Goal: Information Seeking & Learning: Learn about a topic

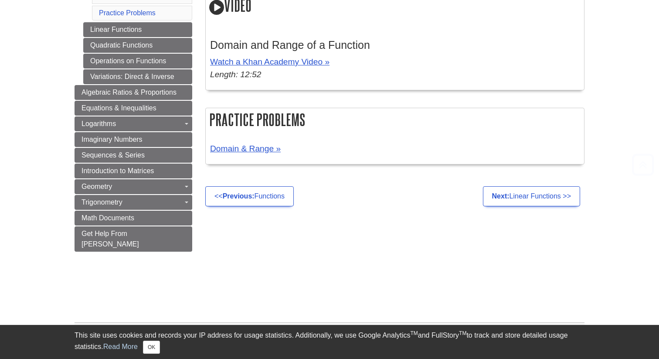
scroll to position [636, 0]
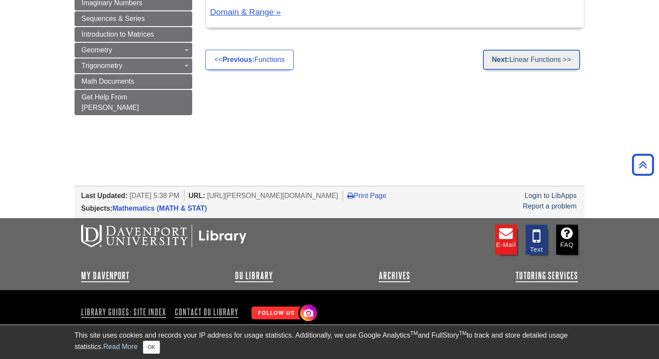
click at [520, 65] on link "Next: Linear Functions >>" at bounding box center [531, 60] width 97 height 20
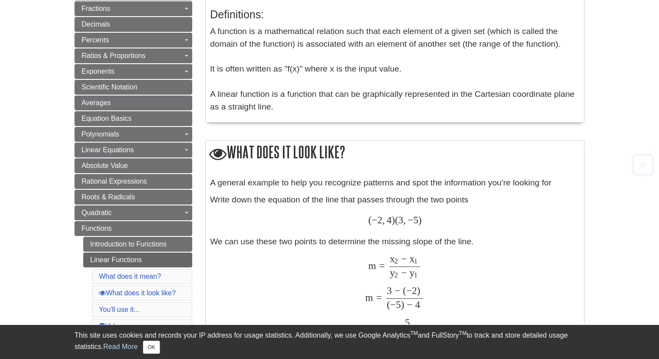
scroll to position [249, 0]
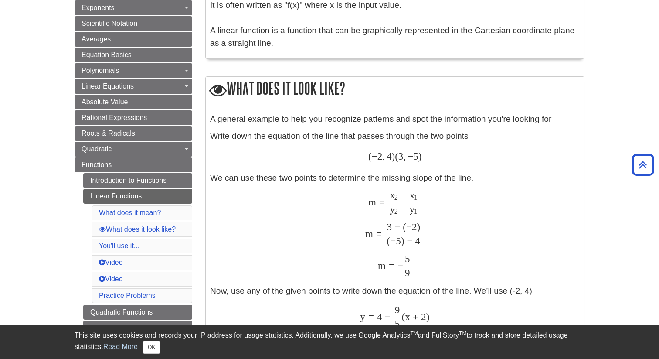
drag, startPoint x: 418, startPoint y: 181, endPoint x: 413, endPoint y: 186, distance: 7.1
click at [418, 181] on div "A general example to help you recognize patterns and spot the information you'r…" at bounding box center [395, 254] width 370 height 282
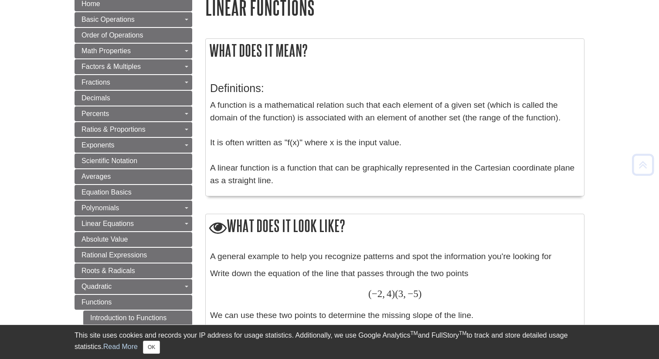
scroll to position [118, 0]
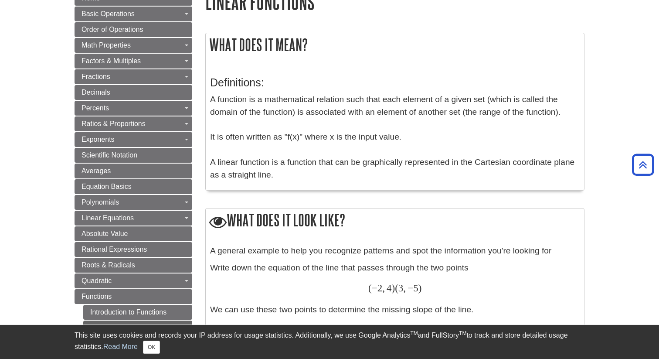
click at [305, 199] on div "What does it mean? Definitions: A function is a mathematical relation such that…" at bounding box center [394, 116] width 379 height 166
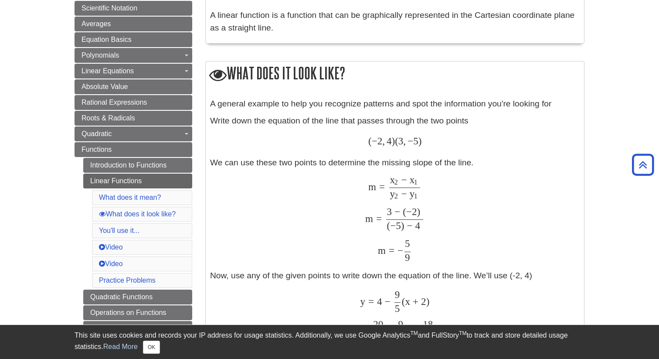
scroll to position [315, 0]
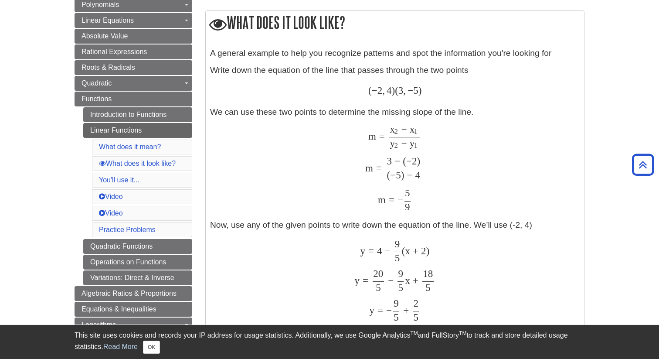
click at [502, 111] on div "A general example to help you recognize patterns and spot the information you'r…" at bounding box center [395, 188] width 370 height 282
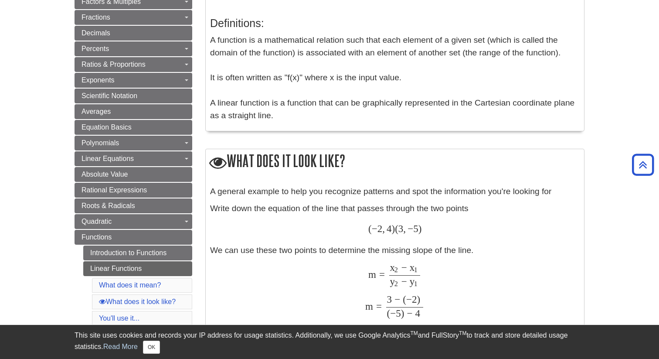
scroll to position [108, 0]
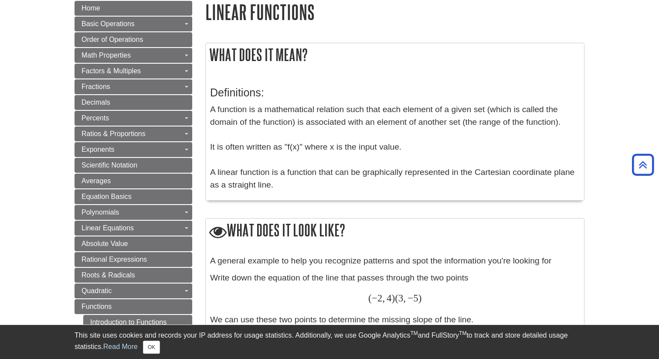
click at [508, 164] on p "A function is a mathematical relation such that each element of a given set (wh…" at bounding box center [395, 147] width 370 height 88
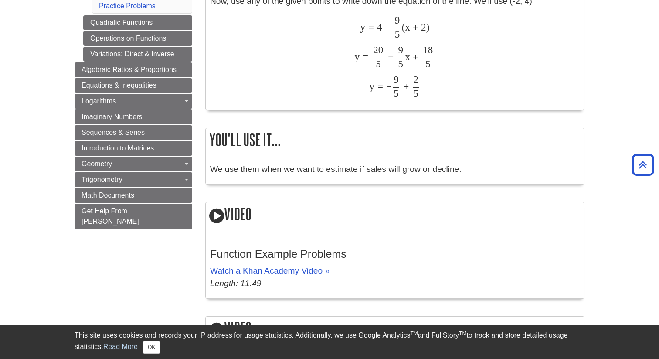
scroll to position [540, 0]
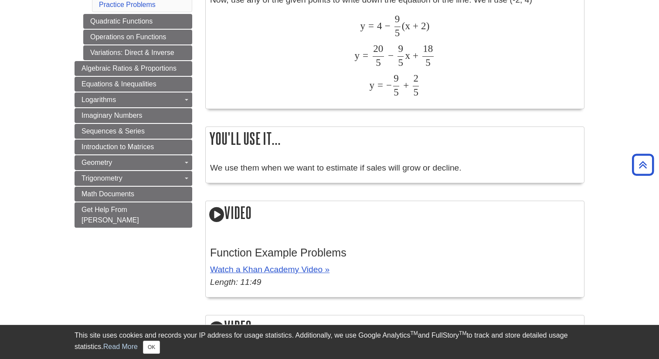
click at [509, 176] on div "We use them when we want to estimate if sales will grow or decline." at bounding box center [395, 170] width 370 height 17
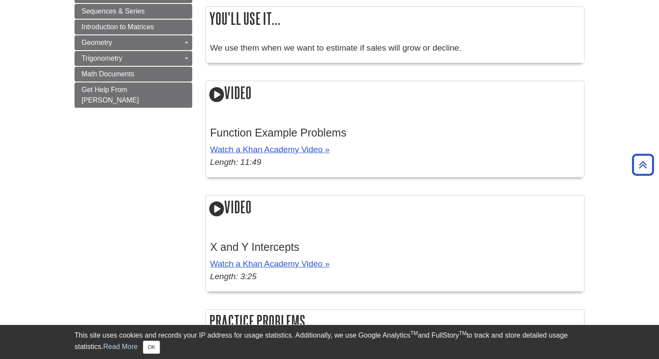
scroll to position [674, 0]
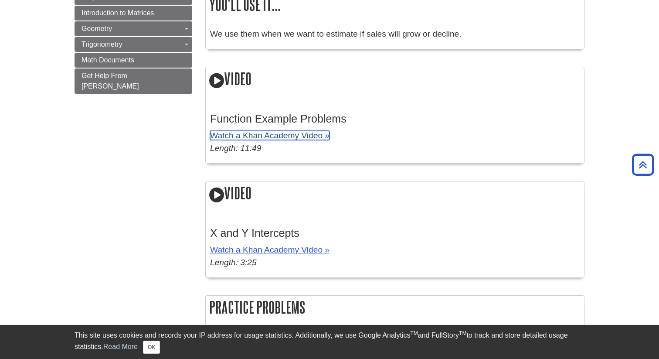
click at [304, 137] on link "Watch a Khan Academy Video »" at bounding box center [269, 135] width 119 height 9
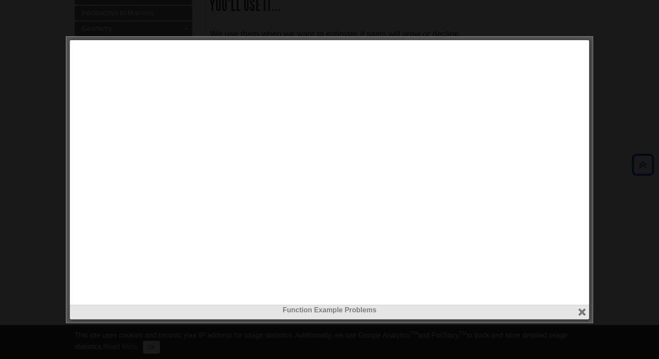
click at [657, 111] on div at bounding box center [329, 179] width 659 height 359
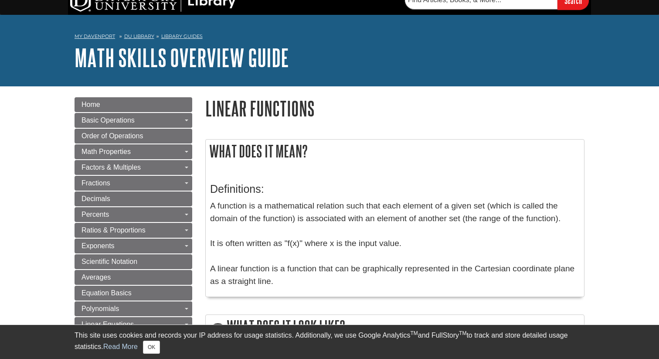
scroll to position [12, 0]
